Goal: Task Accomplishment & Management: Use online tool/utility

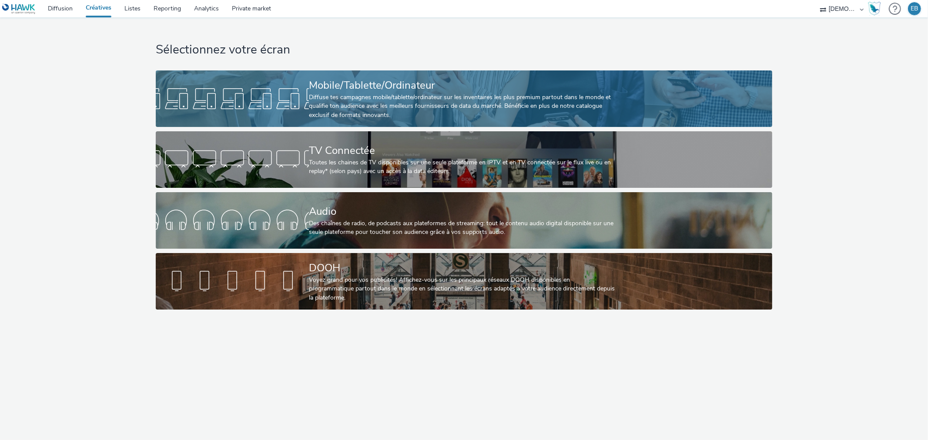
click at [268, 97] on div at bounding box center [232, 99] width 153 height 28
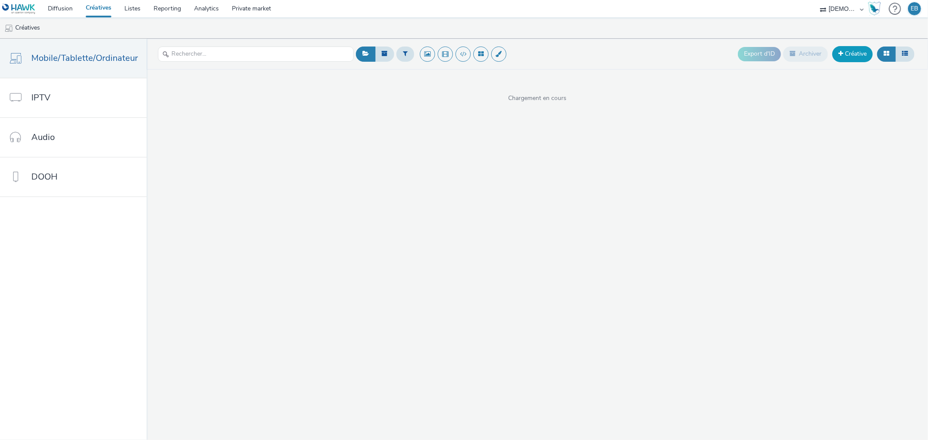
click at [868, 51] on link "Créative" at bounding box center [852, 54] width 40 height 16
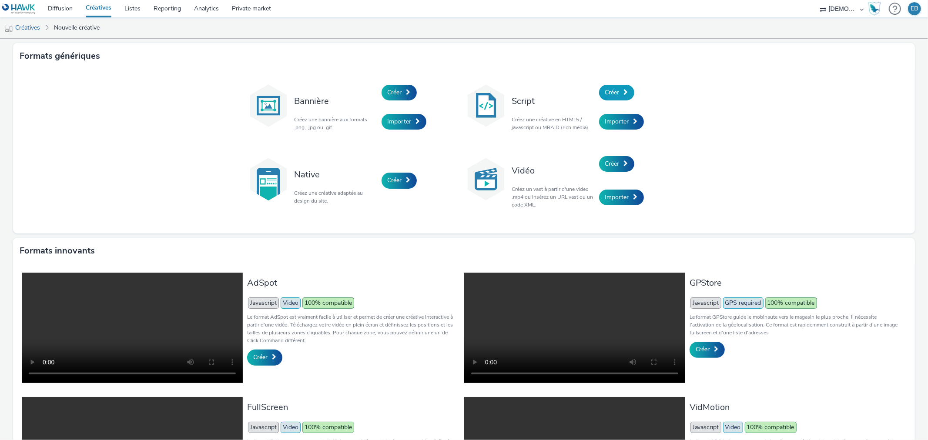
click at [606, 96] on span "Créer" at bounding box center [612, 92] width 14 height 8
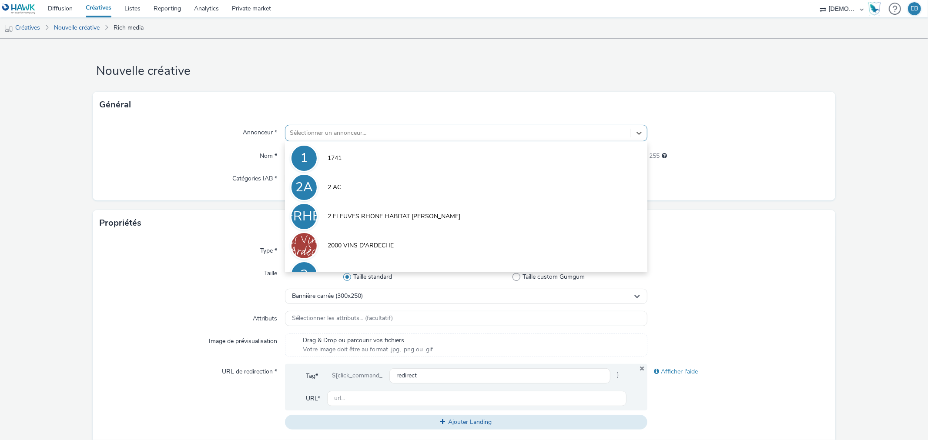
click at [377, 129] on div at bounding box center [458, 133] width 336 height 10
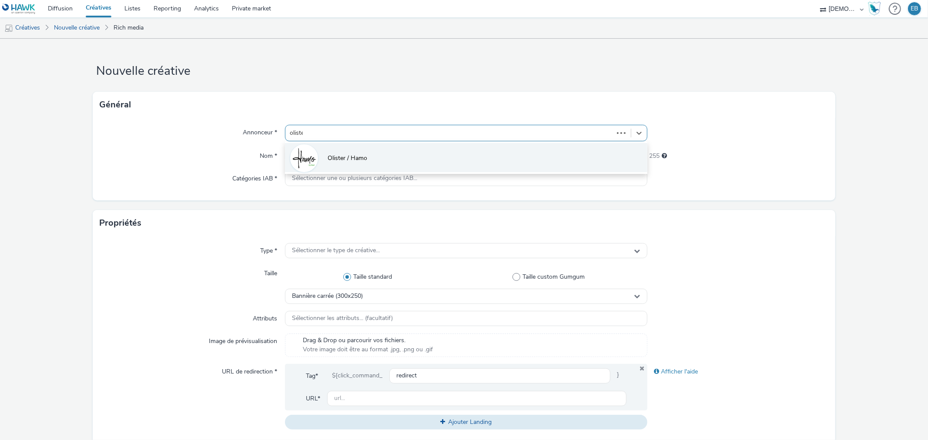
type input "olister"
click at [374, 160] on li "Olister / Hamo" at bounding box center [466, 157] width 362 height 29
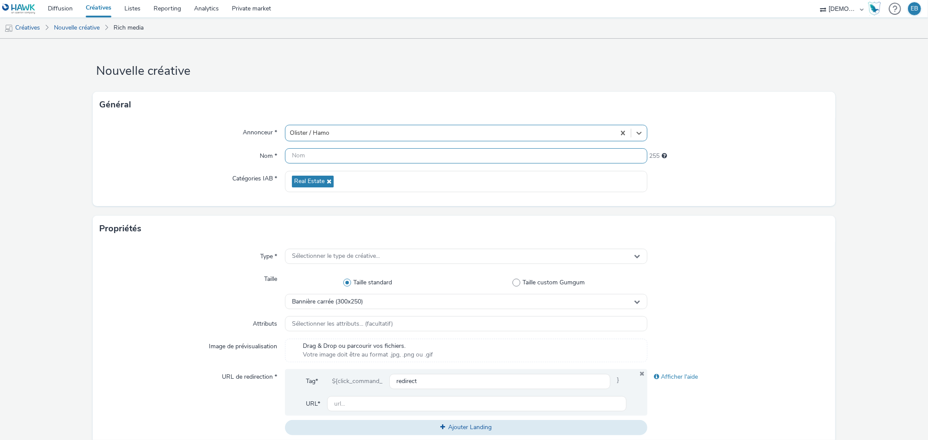
click at [354, 154] on input "text" at bounding box center [466, 155] width 362 height 15
type input "320x480_Proprio"
click at [373, 254] on span "Sélectionner le type de créative..." at bounding box center [336, 256] width 88 height 7
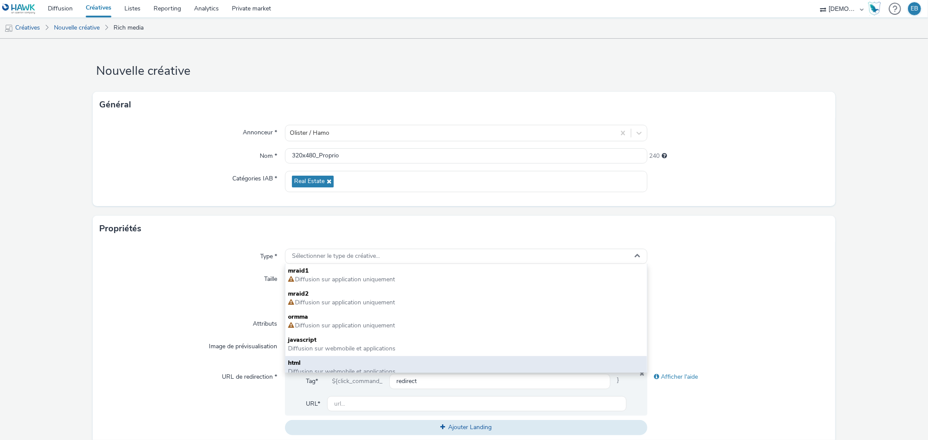
click at [292, 361] on span "html" at bounding box center [466, 363] width 356 height 9
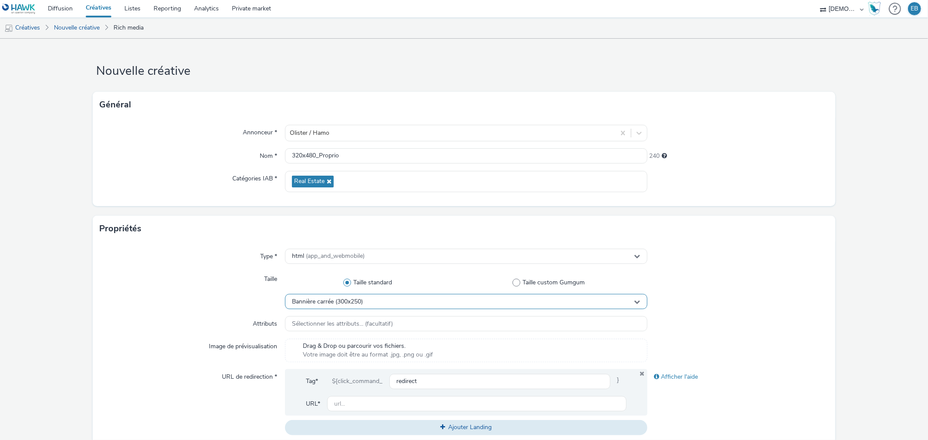
click at [358, 305] on span "Bannière carrée (300x250)" at bounding box center [327, 301] width 71 height 7
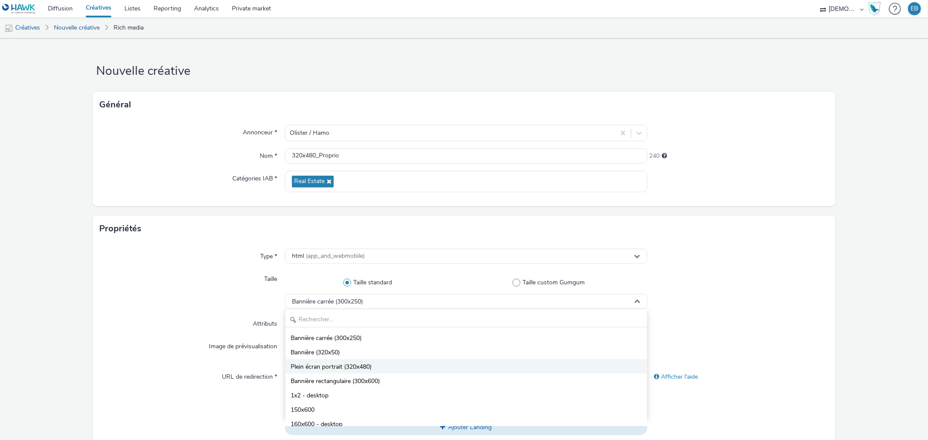
click at [334, 369] on span "Plein écran portrait (320x480)" at bounding box center [331, 367] width 81 height 9
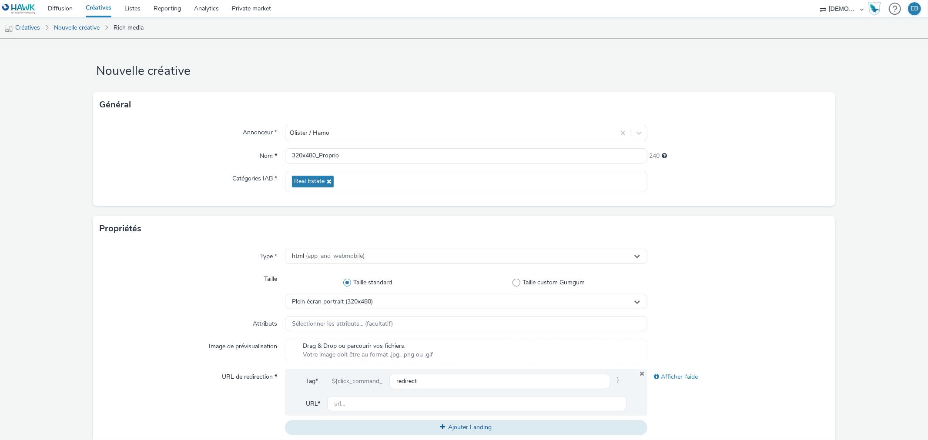
click at [359, 417] on div "Tag* ${click_command_ redirect } URL* Ajouter Landing" at bounding box center [466, 402] width 362 height 66
click at [364, 414] on div "Tag* ${click_command_ redirect } URL*" at bounding box center [466, 392] width 362 height 47
click at [383, 404] on input "text" at bounding box center [476, 403] width 299 height 15
paste input "https://www.lehamo.fr/offres/le-hamo-du-lion/?utm_source=ADN&utm_campaign=46781…"
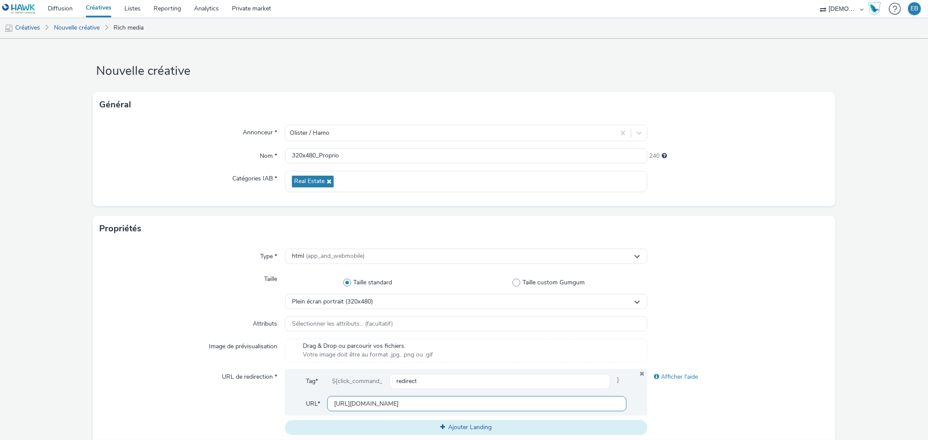
type input "https://www.lehamo.fr/offres/le-hamo-du-lion/?utm_source=ADN&utm_campaign=46781…"
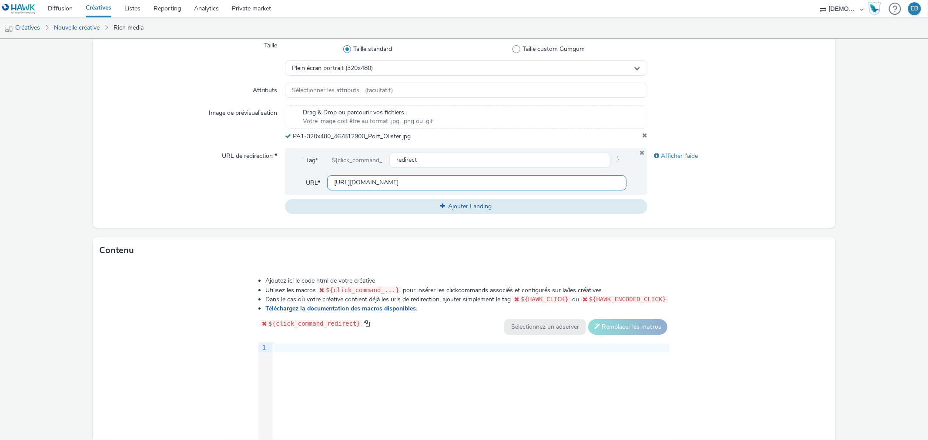
scroll to position [324, 0]
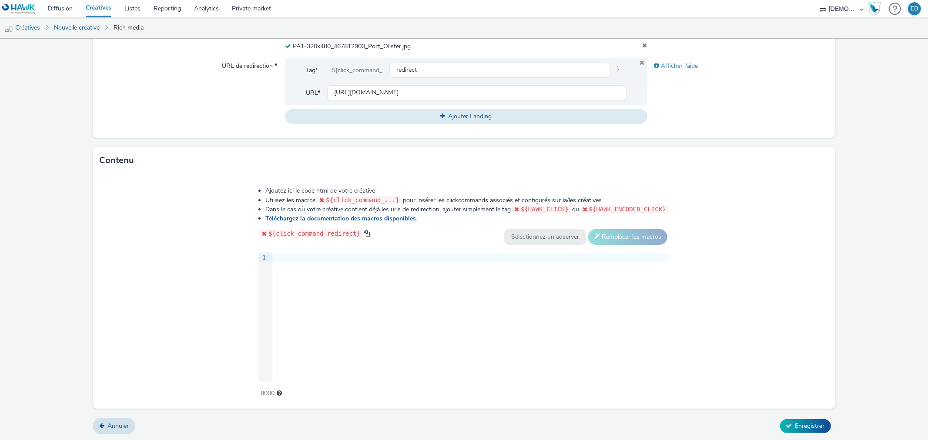
click at [420, 296] on div "9 1 ›" at bounding box center [463, 317] width 411 height 131
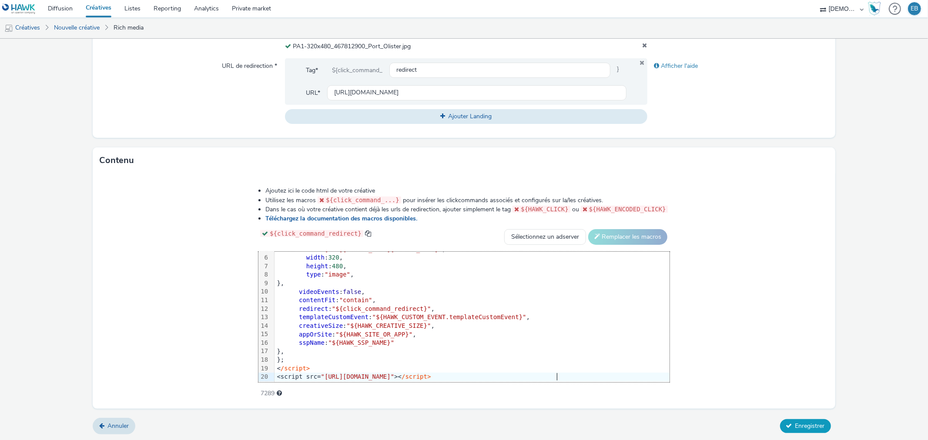
click at [795, 422] on span "Enregistrer" at bounding box center [810, 426] width 30 height 8
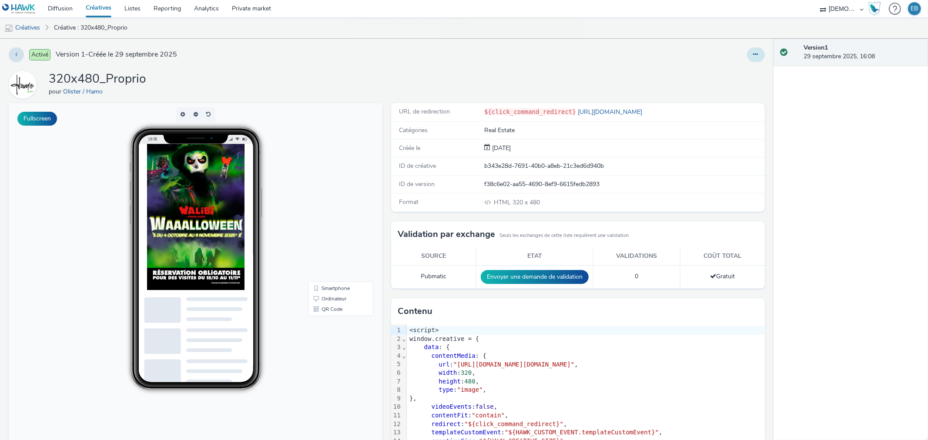
click at [753, 51] on button at bounding box center [756, 54] width 18 height 15
click at [736, 70] on link "Modifier" at bounding box center [731, 72] width 65 height 17
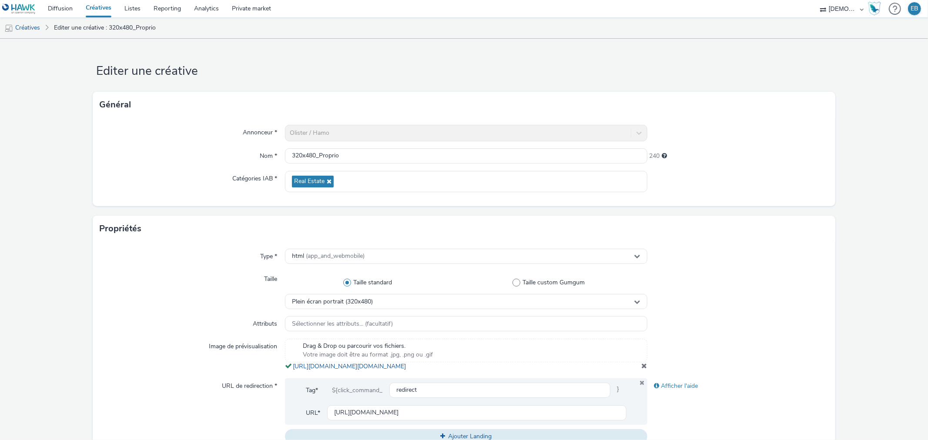
drag, startPoint x: 479, startPoint y: 376, endPoint x: 285, endPoint y: 370, distance: 193.7
click at [285, 370] on div "Drag & Drop ou parcourir vos fichiers. Votre image doit être au format .jpg, .p…" at bounding box center [466, 355] width 362 height 32
copy span "https://tabmo-cdn.s3.eu-west-1.amazonaws.com/hawk.tabmo.io/organizations/38dc92…"
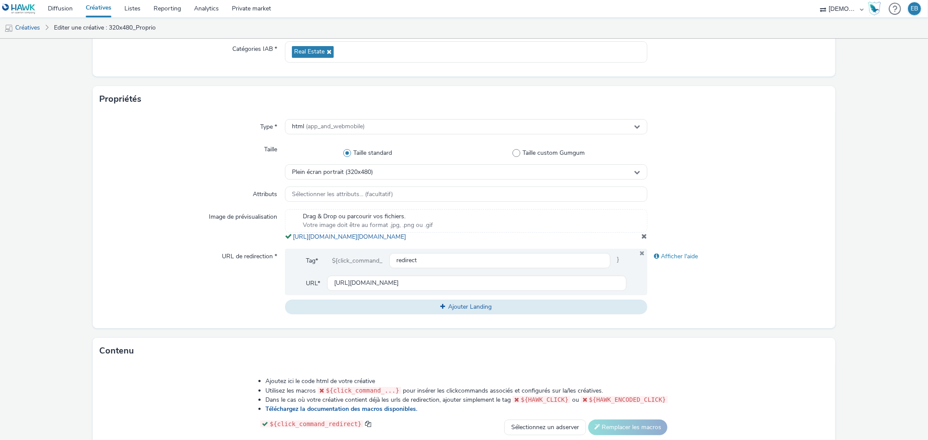
scroll to position [329, 0]
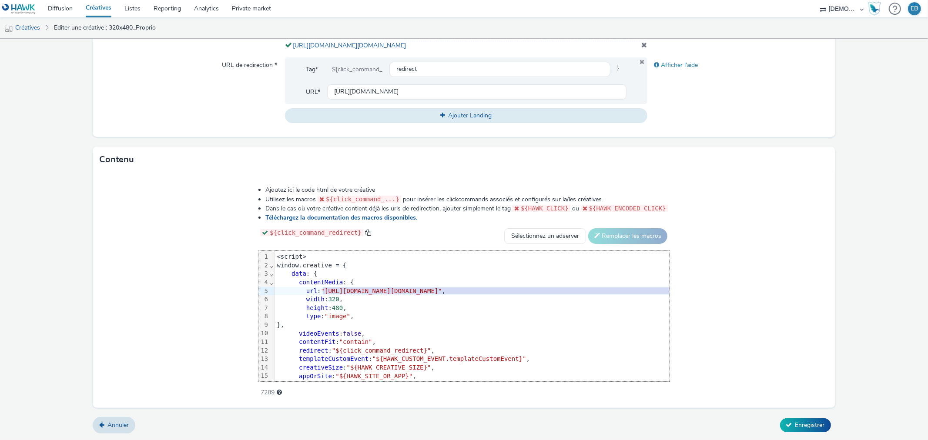
drag, startPoint x: 220, startPoint y: 292, endPoint x: 750, endPoint y: 293, distance: 530.3
click at [442, 293] on span ""[URL][DOMAIN_NAME][DOMAIN_NAME]"" at bounding box center [381, 291] width 121 height 7
click at [798, 424] on span "Enregistrer" at bounding box center [810, 425] width 30 height 8
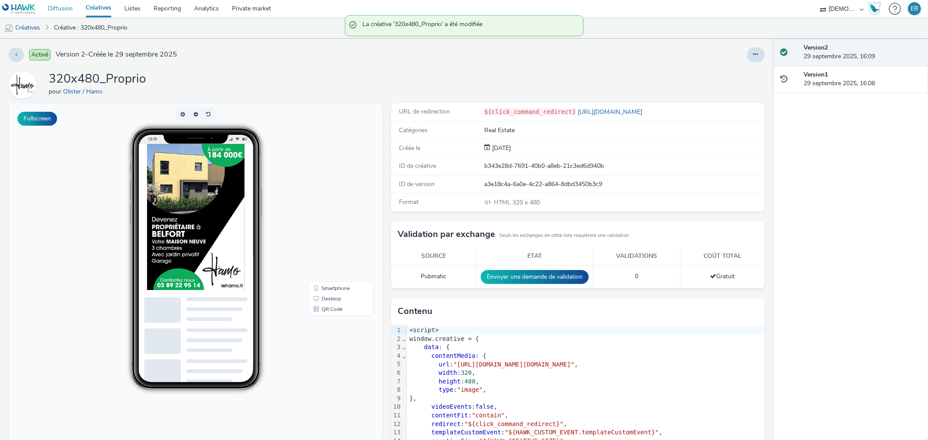
click at [67, 9] on link "Diffusion" at bounding box center [60, 8] width 38 height 17
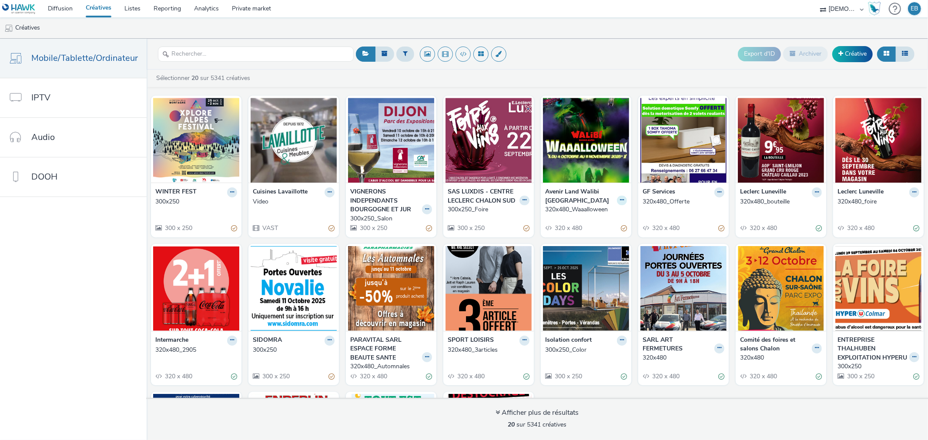
click at [619, 201] on button at bounding box center [622, 201] width 10 height 10
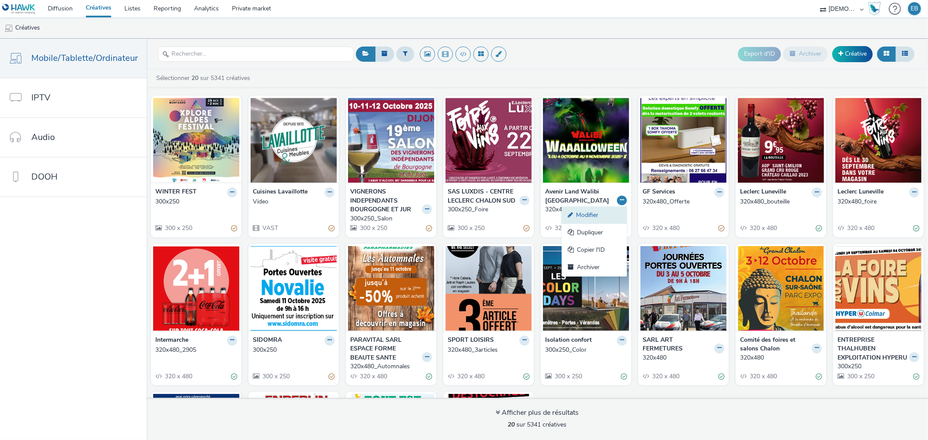
click at [596, 211] on link "Modifier" at bounding box center [594, 215] width 65 height 17
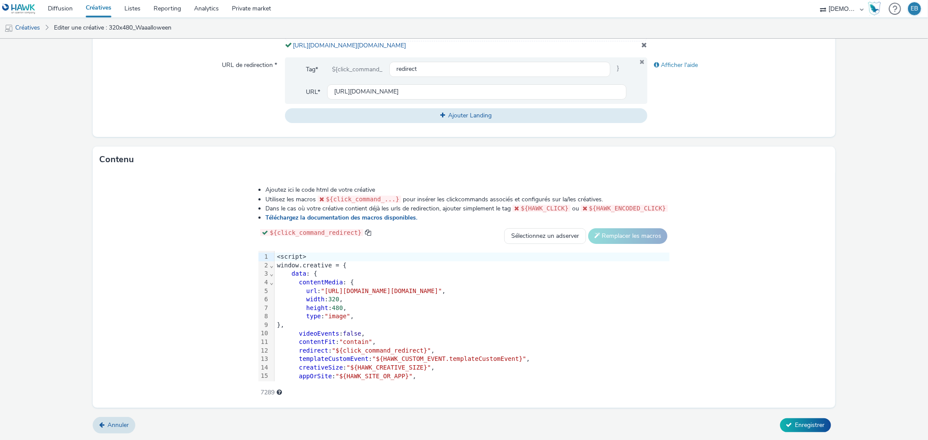
scroll to position [329, 0]
click at [337, 332] on div "videoEvents : false ," at bounding box center [471, 334] width 395 height 9
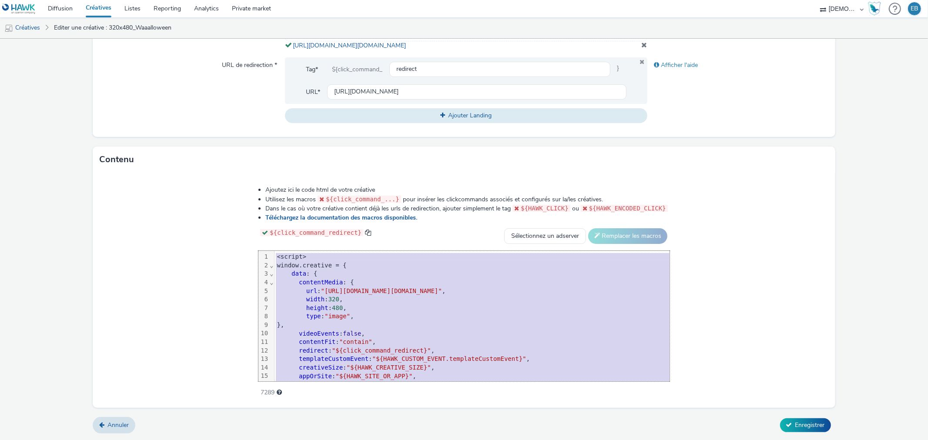
copy div "<script> window.creative = { data : { contentMedia : { url : "[URL][DOMAIN_NAME…"
